Goal: Information Seeking & Learning: Compare options

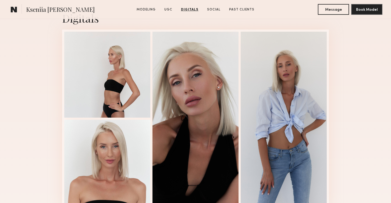
scroll to position [901, 0]
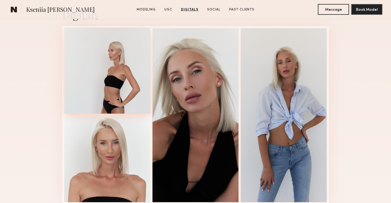
click at [105, 58] on div at bounding box center [107, 71] width 86 height 86
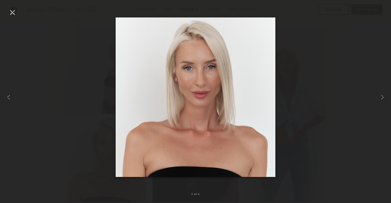
click at [11, 10] on div at bounding box center [12, 12] width 9 height 9
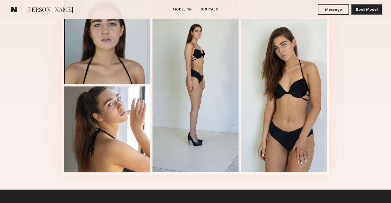
scroll to position [564, 0]
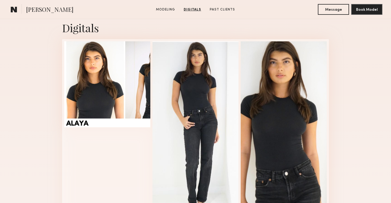
scroll to position [536, 0]
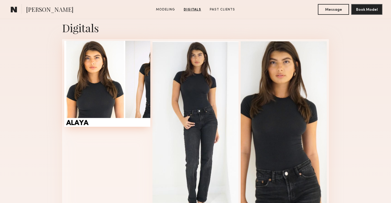
click at [87, 84] on div at bounding box center [107, 84] width 86 height 86
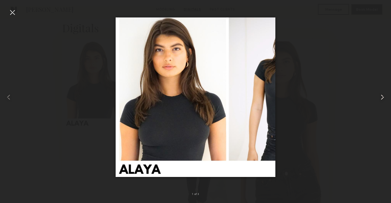
click at [381, 95] on common-icon at bounding box center [382, 97] width 9 height 9
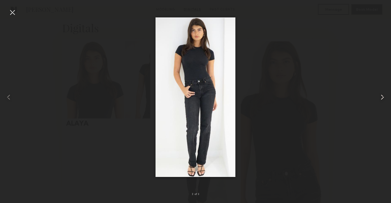
click at [381, 95] on common-icon at bounding box center [382, 97] width 9 height 9
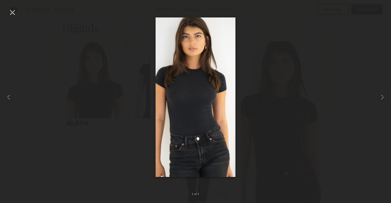
click at [343, 80] on div at bounding box center [195, 97] width 391 height 177
click at [11, 11] on div at bounding box center [12, 12] width 9 height 9
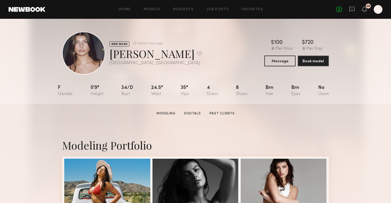
scroll to position [0, 0]
click at [197, 51] on button at bounding box center [200, 53] width 6 height 5
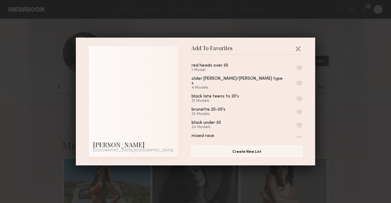
scroll to position [198, 0]
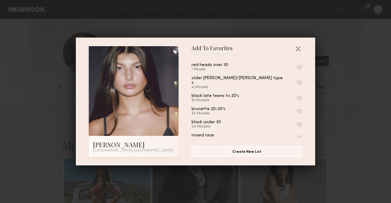
click at [300, 109] on button "button" at bounding box center [299, 111] width 6 height 5
click at [330, 138] on div "Add To Favorites Alaya M. Los Angeles, CA Add To Favorites presentation October…" at bounding box center [195, 101] width 391 height 203
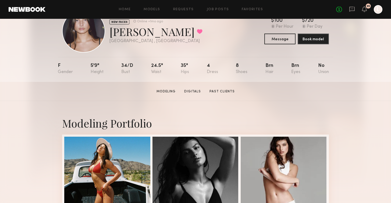
scroll to position [40, 0]
